Goal: Task Accomplishment & Management: Manage account settings

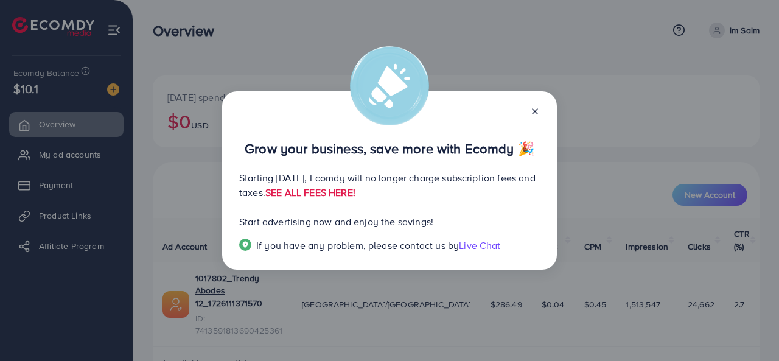
click at [530, 110] on icon at bounding box center [535, 111] width 10 height 10
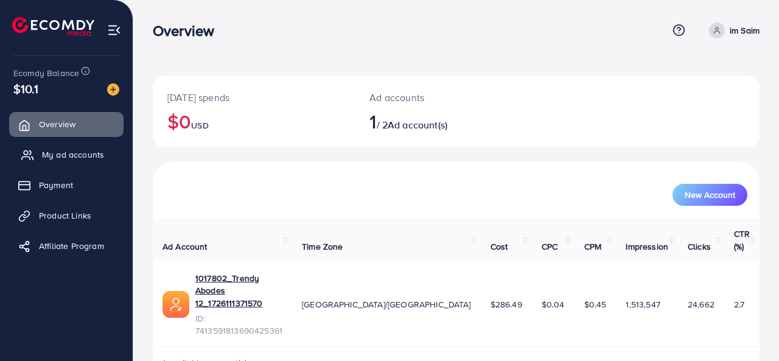
click at [48, 158] on span "My ad accounts" at bounding box center [73, 154] width 62 height 12
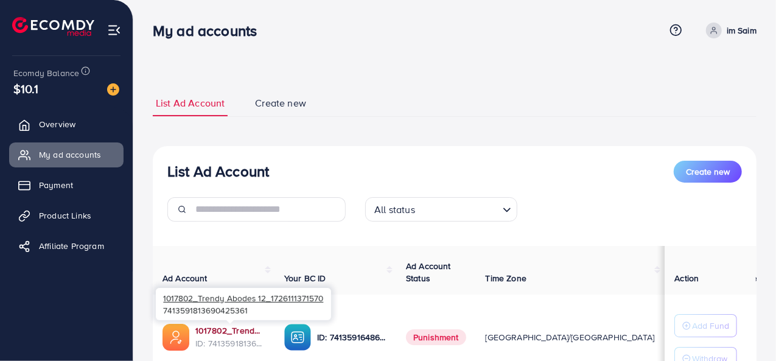
click at [240, 328] on link "1017802_Trendy Abodes 12_1726111371570" at bounding box center [229, 330] width 69 height 12
drag, startPoint x: 197, startPoint y: 295, endPoint x: 252, endPoint y: 294, distance: 55.4
click at [252, 294] on span "1017802_Trendy Abodes 12_1726111371570" at bounding box center [243, 298] width 160 height 12
copy span "Trendy Abodes"
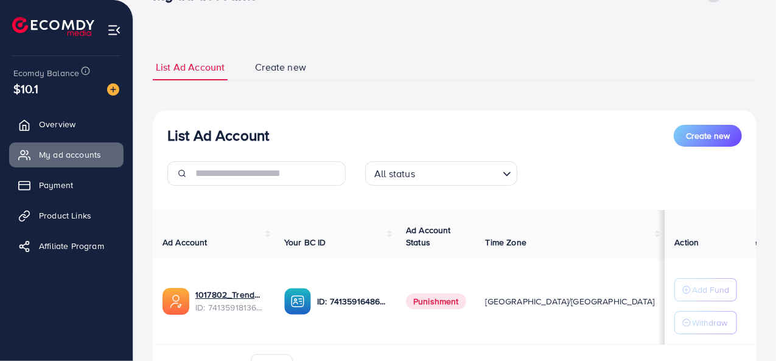
scroll to position [61, 0]
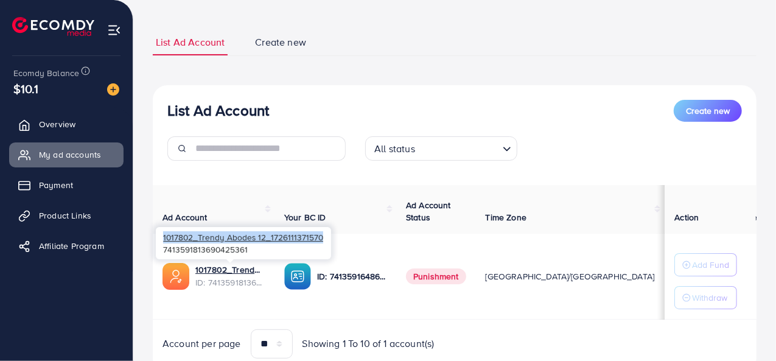
drag, startPoint x: 162, startPoint y: 234, endPoint x: 321, endPoint y: 243, distance: 159.0
click at [321, 243] on div "1017802_Trendy Abodes 12_1726111371570 7413591813690425361" at bounding box center [243, 243] width 175 height 32
copy span "1017802_Trendy Abodes 12_1726111371570"
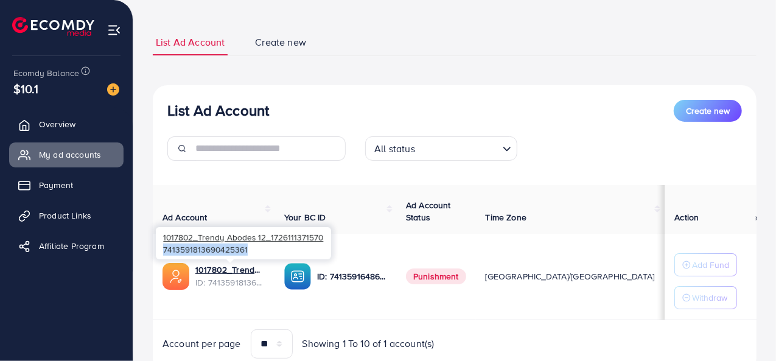
drag, startPoint x: 254, startPoint y: 248, endPoint x: 161, endPoint y: 257, distance: 94.1
click at [161, 257] on div "1017802_Trendy Abodes 12_1726111371570 7413591813690425361" at bounding box center [243, 243] width 175 height 32
copy div "7413591813690425361"
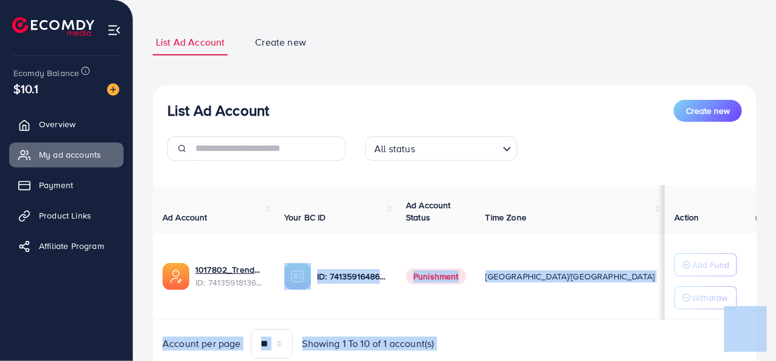
drag, startPoint x: 398, startPoint y: 256, endPoint x: 297, endPoint y: 257, distance: 100.4
click at [314, 257] on td "ID: 7413591648623575041" at bounding box center [335, 277] width 122 height 86
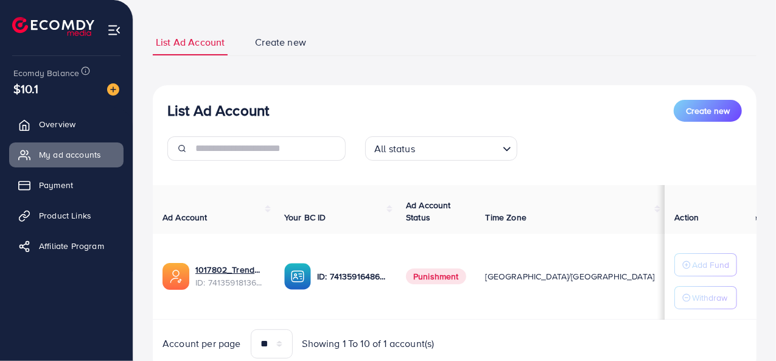
drag, startPoint x: 398, startPoint y: 253, endPoint x: 316, endPoint y: 238, distance: 83.5
click at [316, 238] on td "ID: 7413591648623575041" at bounding box center [335, 277] width 122 height 86
drag, startPoint x: 309, startPoint y: 256, endPoint x: 390, endPoint y: 254, distance: 80.9
click at [398, 257] on div "7413591648623575041" at bounding box center [352, 255] width 101 height 20
copy div "7413591648623575041"
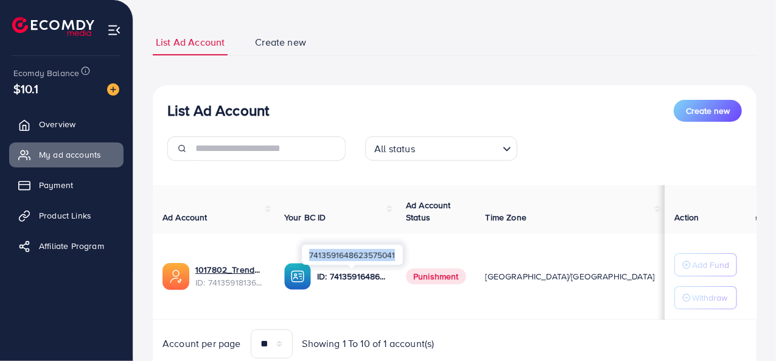
drag, startPoint x: 394, startPoint y: 254, endPoint x: 305, endPoint y: 259, distance: 88.9
click at [305, 259] on div "7413591648623575041" at bounding box center [352, 255] width 101 height 20
copy div "7413591648623575041"
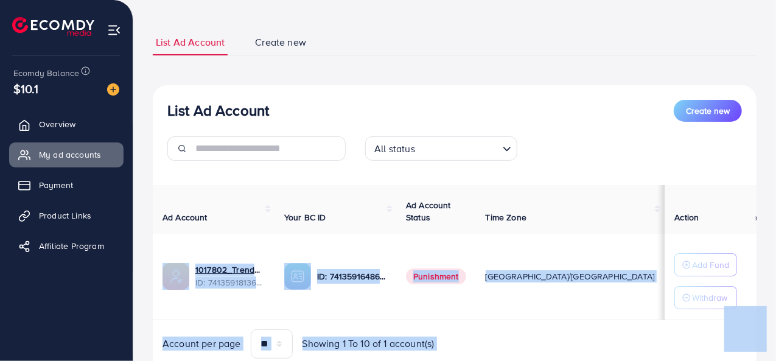
drag, startPoint x: 255, startPoint y: 248, endPoint x: 163, endPoint y: 244, distance: 91.9
click at [163, 240] on td "1017802_Trendy Abodes 12_1726111371570 ID: 7413591813690425361" at bounding box center [214, 277] width 122 height 86
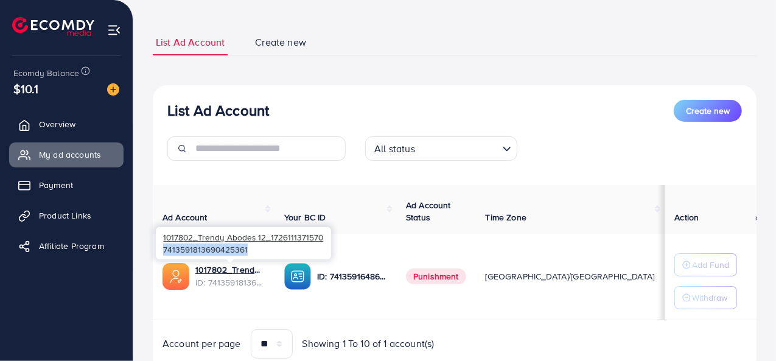
drag, startPoint x: 248, startPoint y: 254, endPoint x: 165, endPoint y: 256, distance: 83.4
click at [165, 256] on div "1017802_Trendy Abodes 12_1726111371570 7413591813690425361" at bounding box center [243, 243] width 175 height 32
copy div "7413591813690425361"
